Goal: Task Accomplishment & Management: Manage account settings

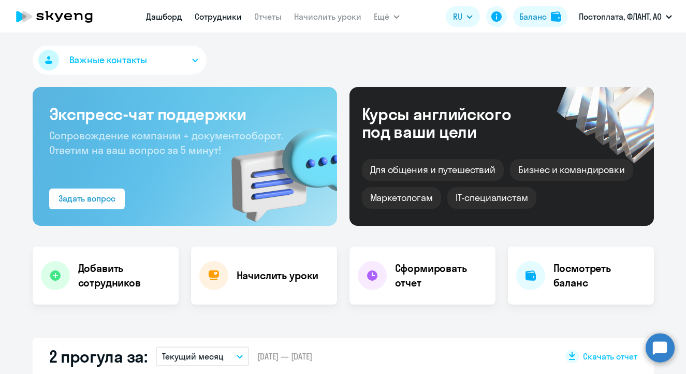
click at [220, 21] on link "Сотрудники" at bounding box center [218, 16] width 47 height 10
select select "30"
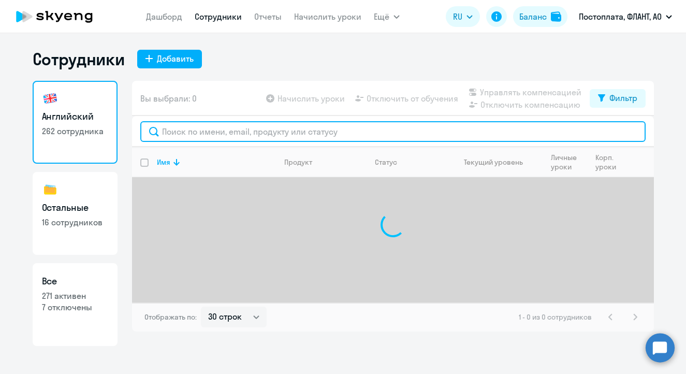
click at [192, 125] on input "text" at bounding box center [392, 131] width 505 height 21
type input "t"
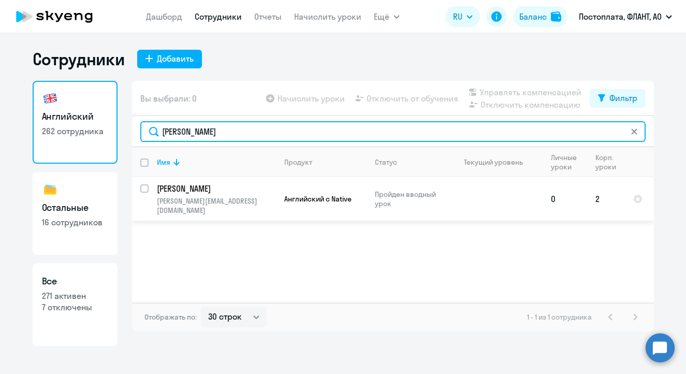
type input "[PERSON_NAME]"
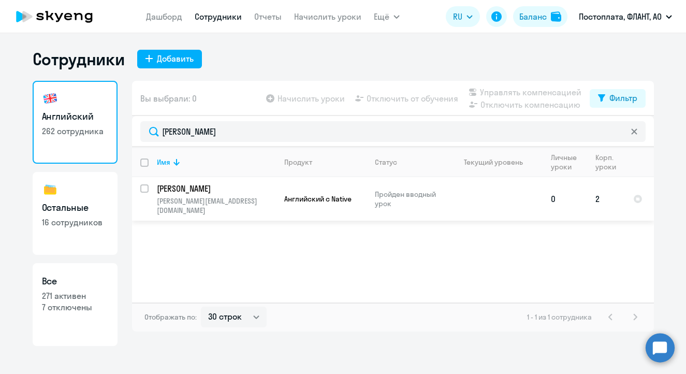
click at [144, 191] on input "select row 176247" at bounding box center [150, 194] width 21 height 21
checkbox input "true"
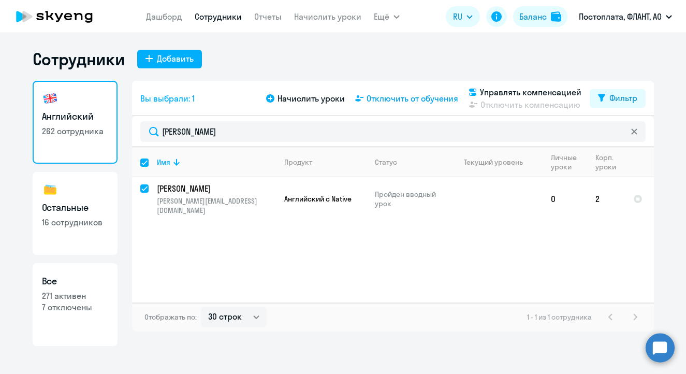
click at [378, 98] on span "Отключить от обучения" at bounding box center [412, 98] width 92 height 12
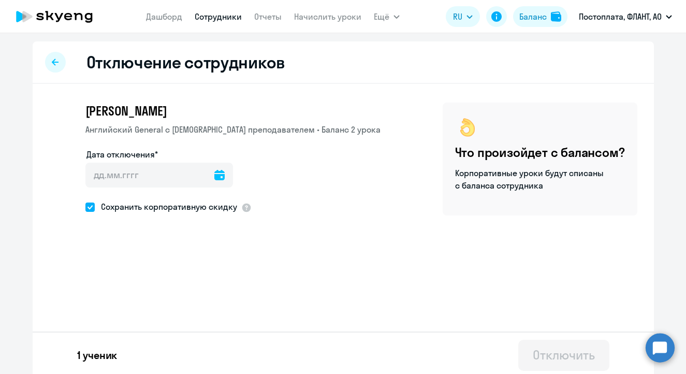
click at [214, 186] on div at bounding box center [219, 174] width 10 height 25
click at [217, 176] on icon at bounding box center [219, 175] width 10 height 10
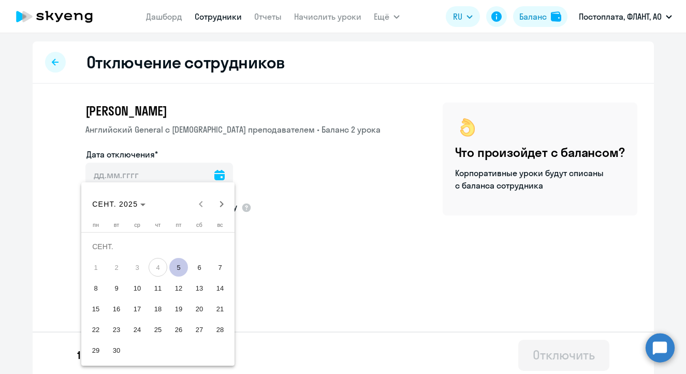
click at [174, 267] on span "5" at bounding box center [178, 267] width 19 height 19
type input "[DATE]"
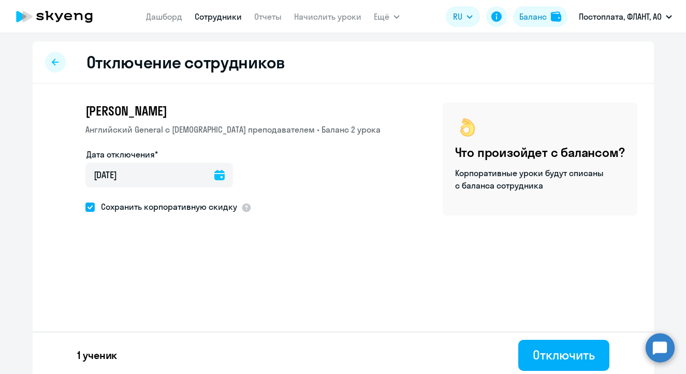
scroll to position [4, 0]
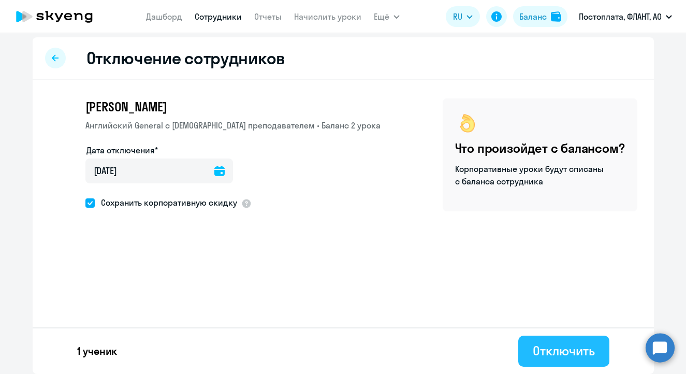
click at [555, 346] on div "Отключить" at bounding box center [563, 350] width 62 height 17
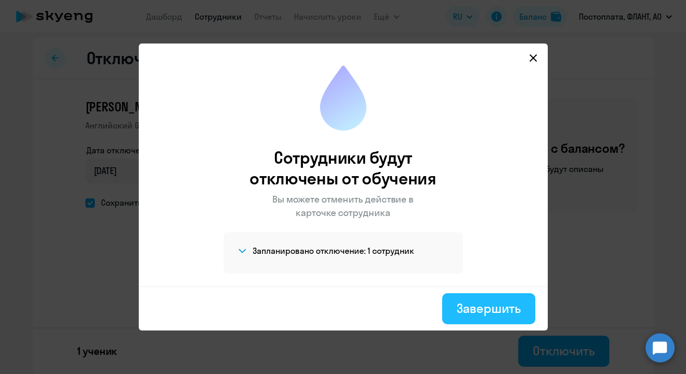
click at [491, 309] on div "Завершить" at bounding box center [488, 308] width 64 height 17
select select "30"
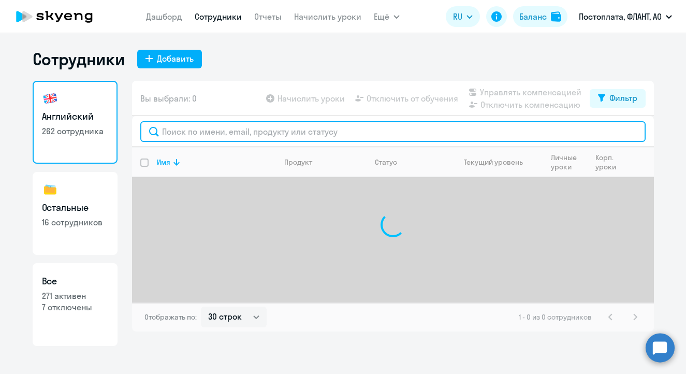
click at [287, 129] on input "text" at bounding box center [392, 131] width 505 height 21
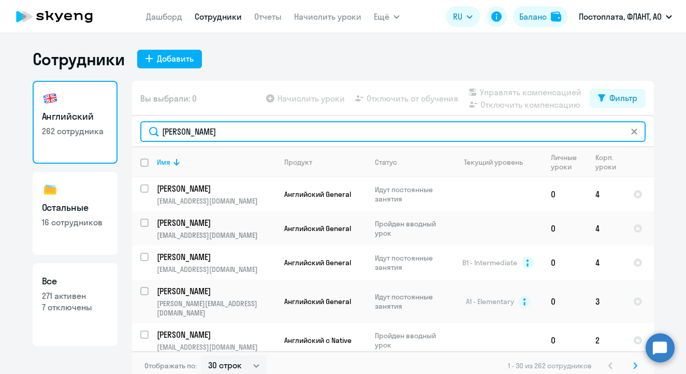
type input "евсюко"
